Goal: Transaction & Acquisition: Purchase product/service

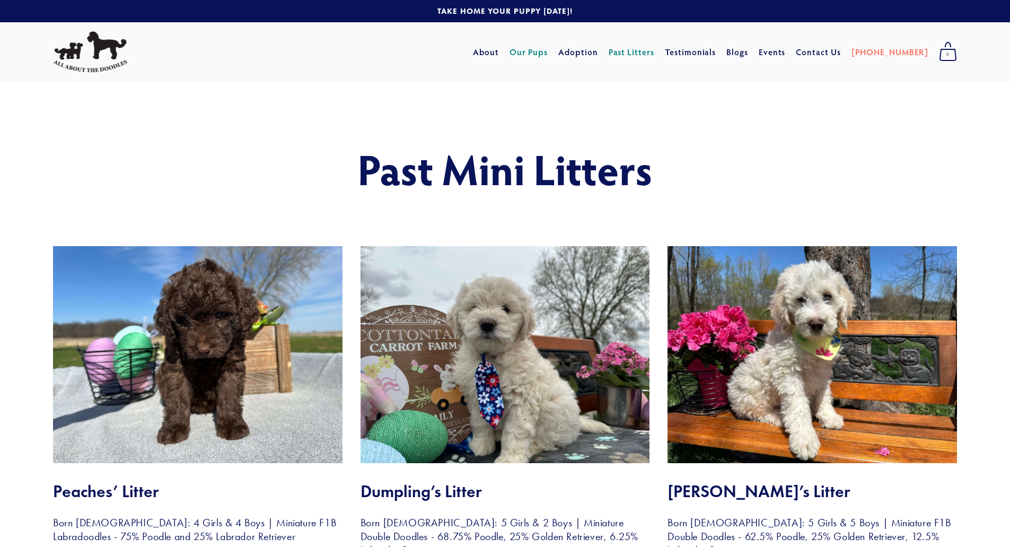
click at [548, 48] on link "Our Pups" at bounding box center [529, 51] width 39 height 19
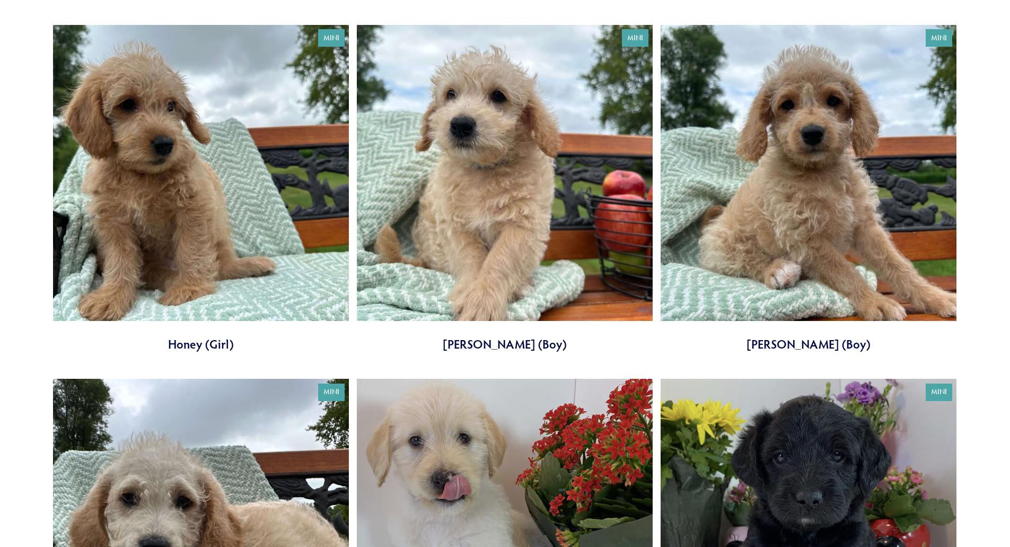
scroll to position [1273, 0]
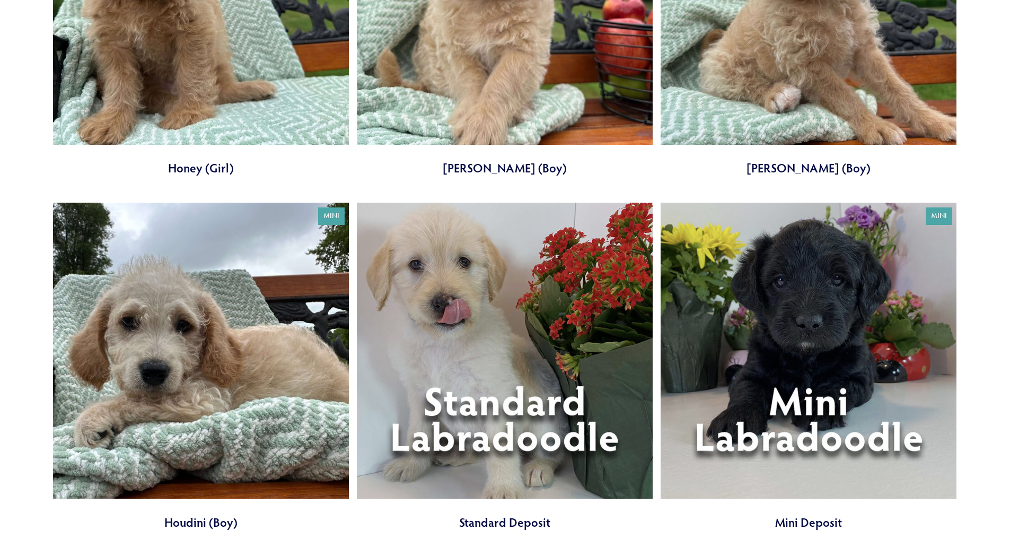
click at [487, 430] on link at bounding box center [505, 367] width 296 height 328
click at [774, 420] on link at bounding box center [809, 367] width 296 height 328
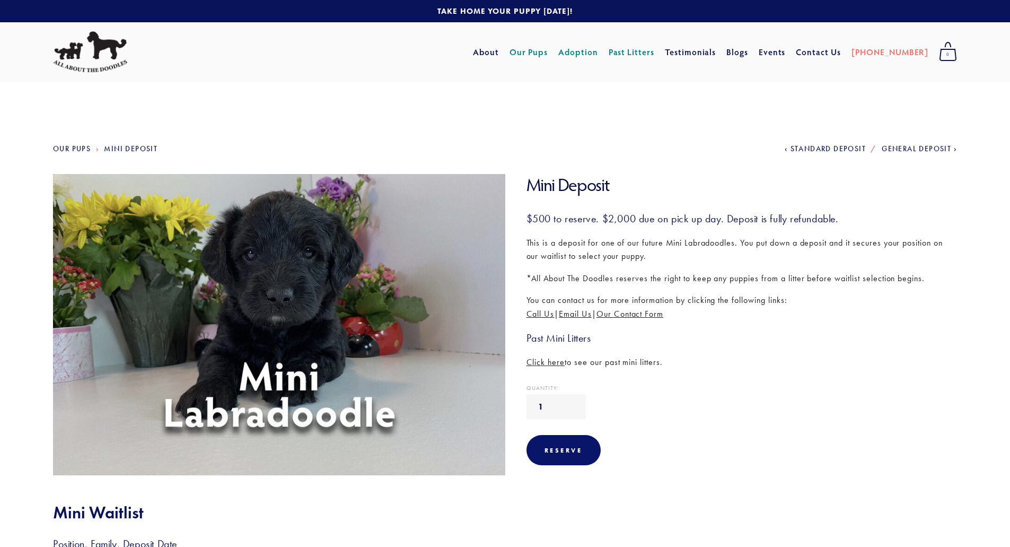
click at [598, 50] on link "Adoption" at bounding box center [578, 51] width 40 height 19
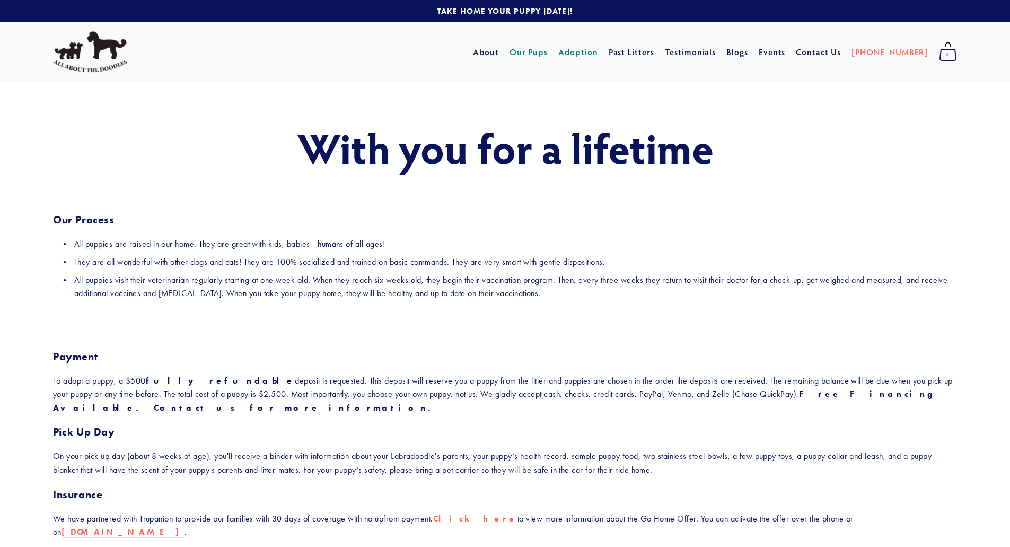
click at [544, 49] on link "Our Pups" at bounding box center [529, 51] width 39 height 19
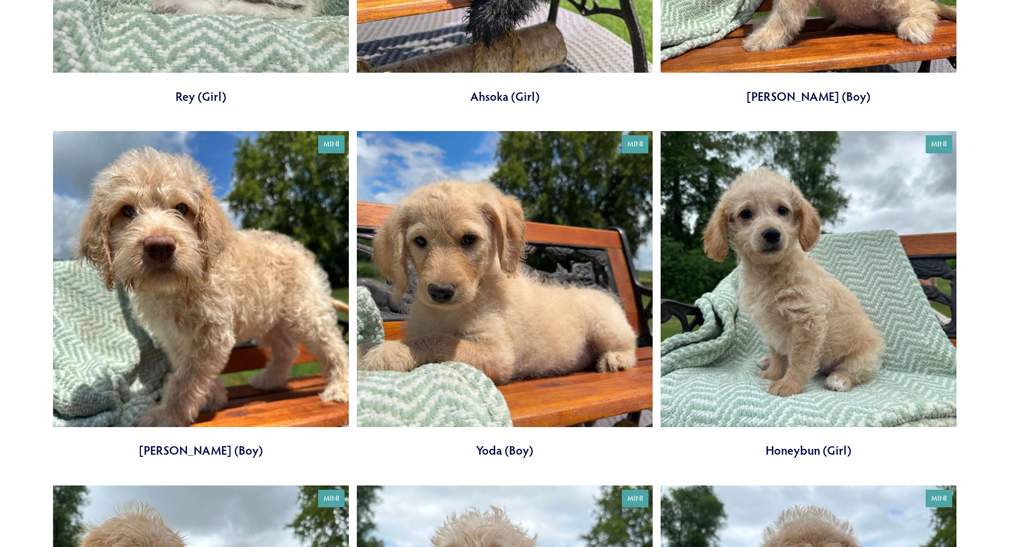
scroll to position [848, 0]
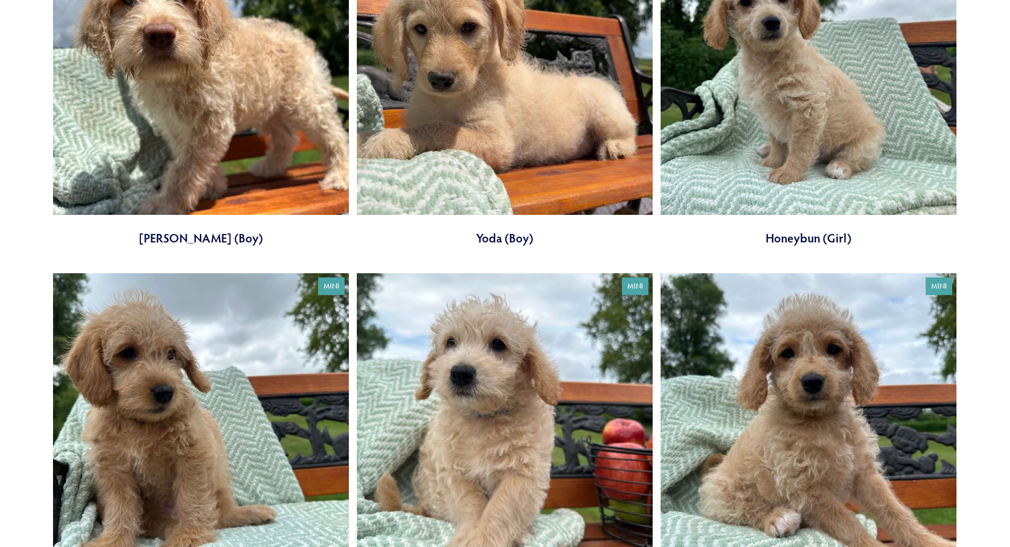
click at [531, 173] on link at bounding box center [505, 83] width 296 height 328
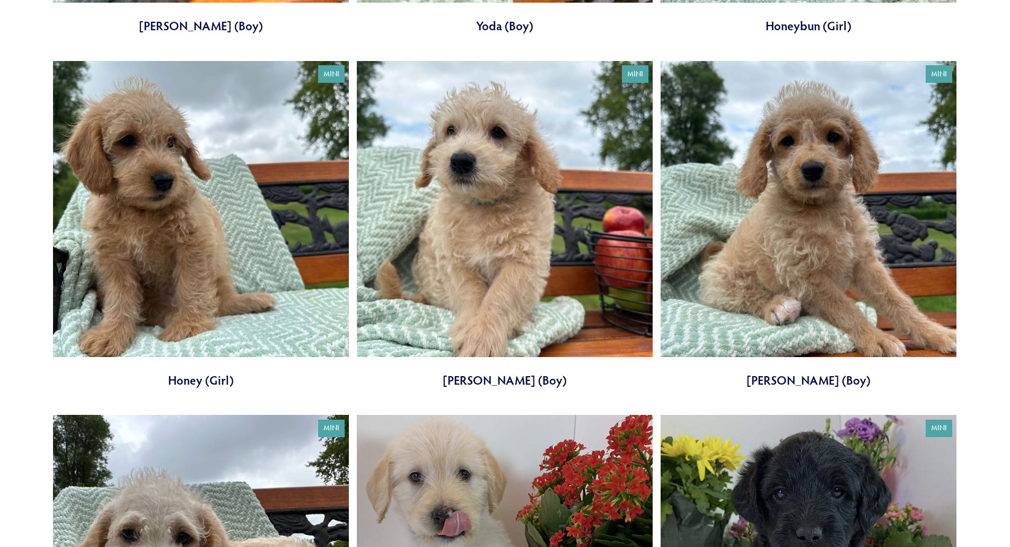
click at [281, 269] on link at bounding box center [201, 225] width 296 height 328
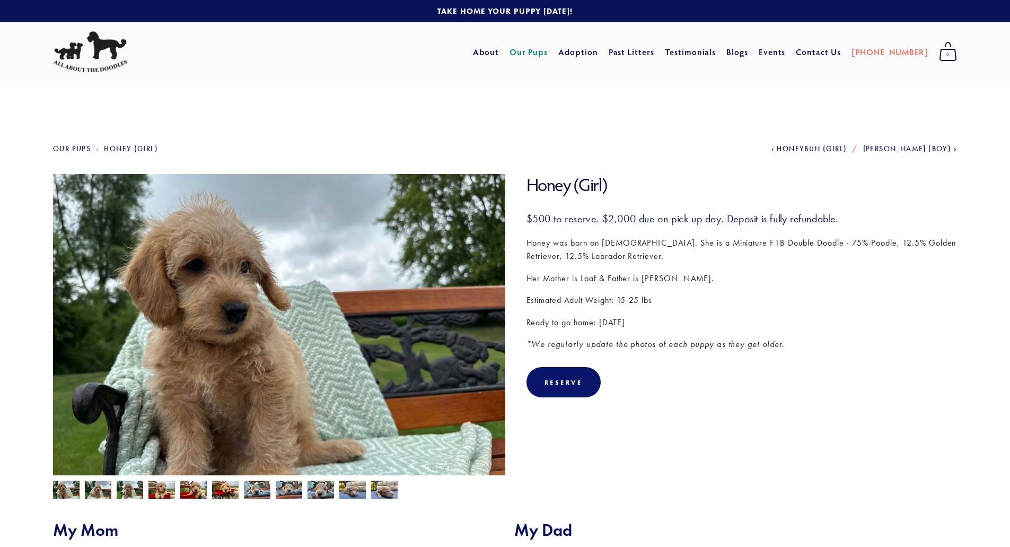
click at [91, 497] on img at bounding box center [98, 490] width 27 height 20
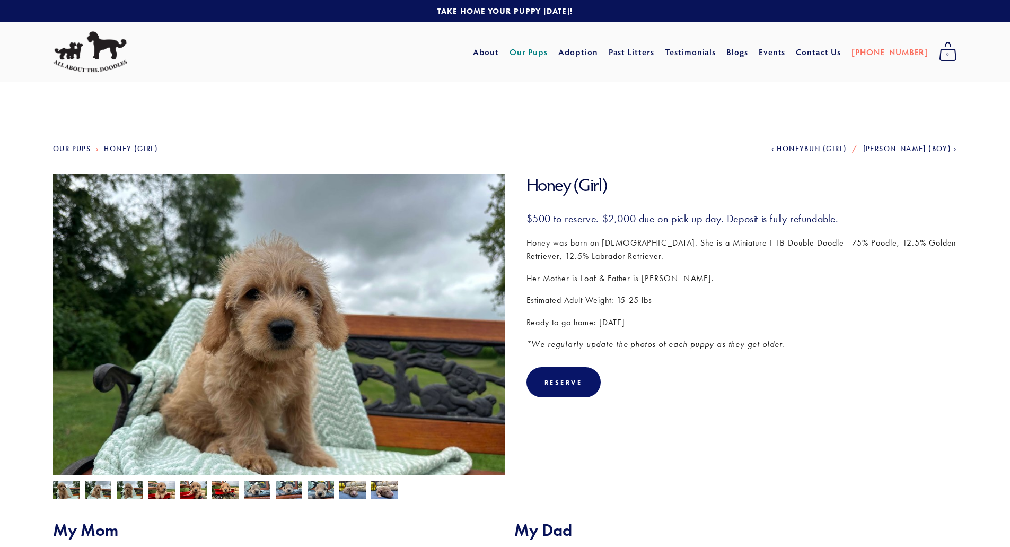
click at [132, 489] on img at bounding box center [130, 489] width 27 height 20
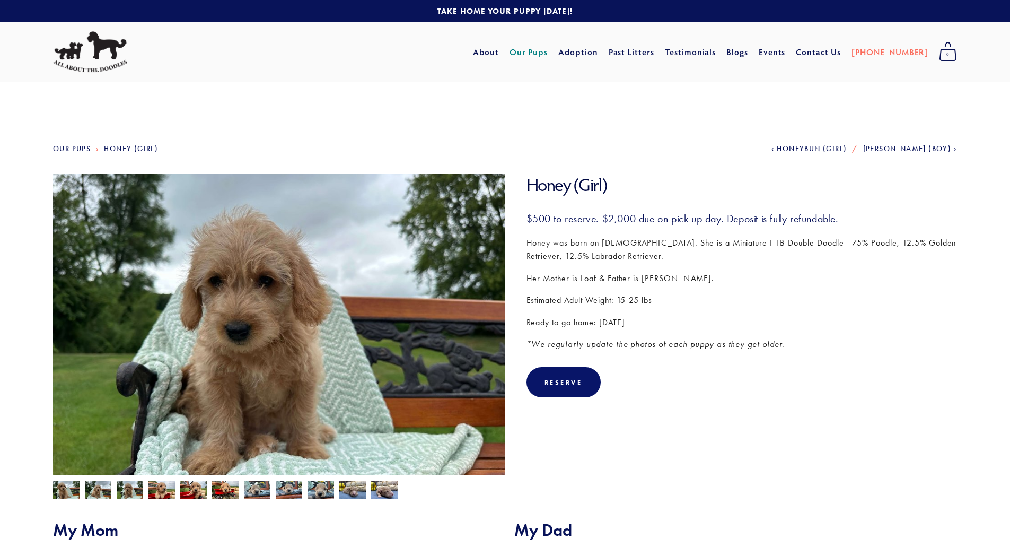
click at [165, 493] on img at bounding box center [161, 490] width 27 height 20
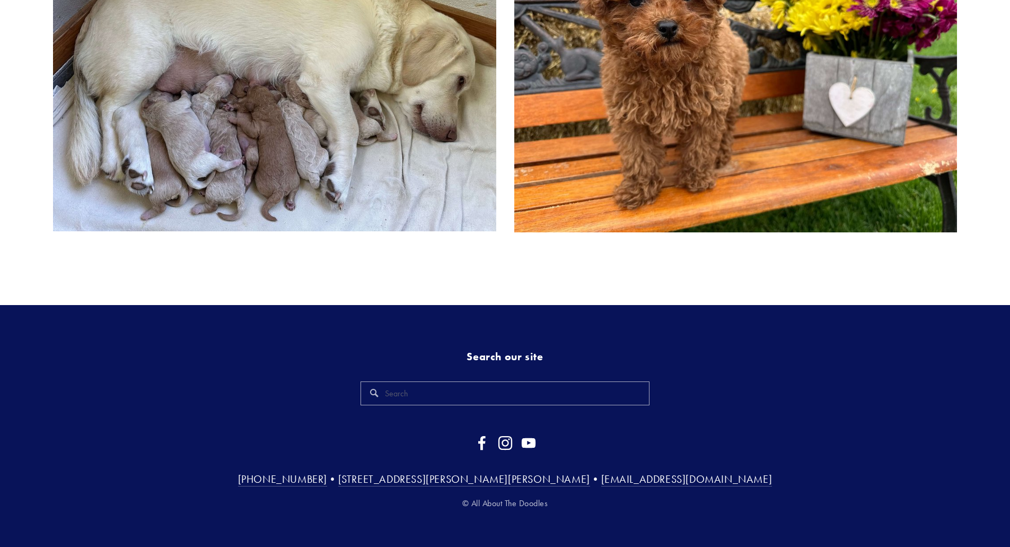
scroll to position [664, 0]
